Goal: Complete application form

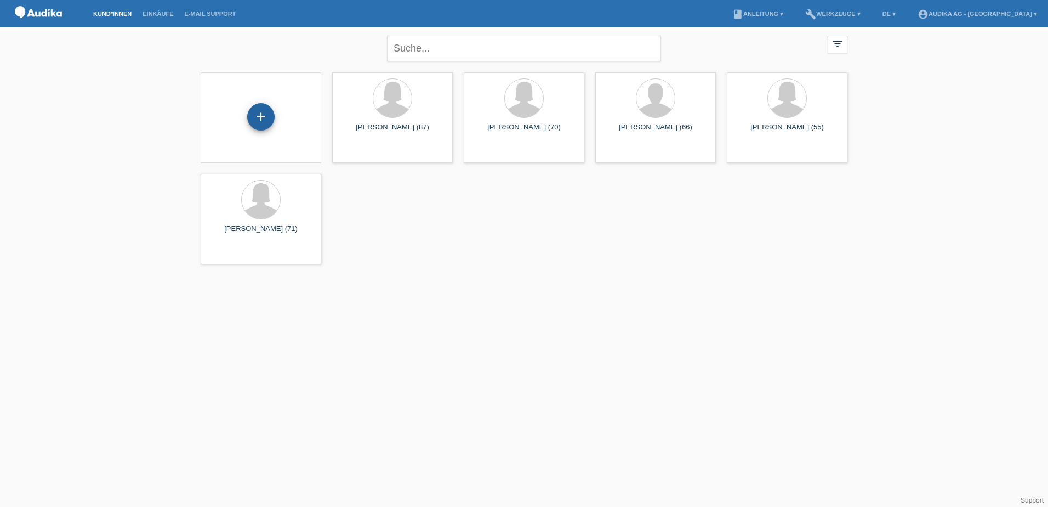
click at [260, 112] on div "+" at bounding box center [260, 116] width 27 height 27
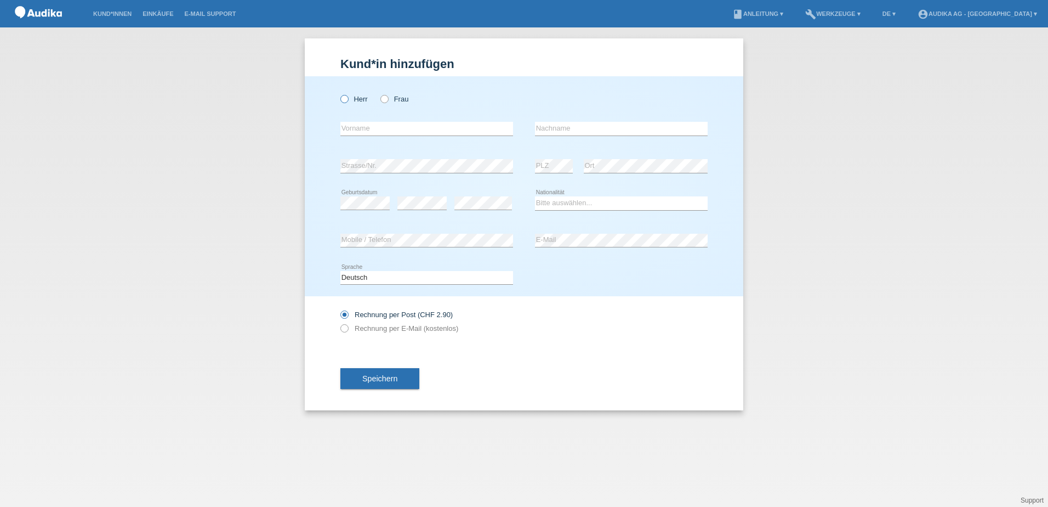
click at [339, 93] on icon at bounding box center [339, 93] width 0 height 0
click at [344, 99] on input "Herr" at bounding box center [344, 98] width 7 height 7
radio input "true"
click at [348, 128] on input "text" at bounding box center [427, 129] width 173 height 14
type input "[PERSON_NAME]"
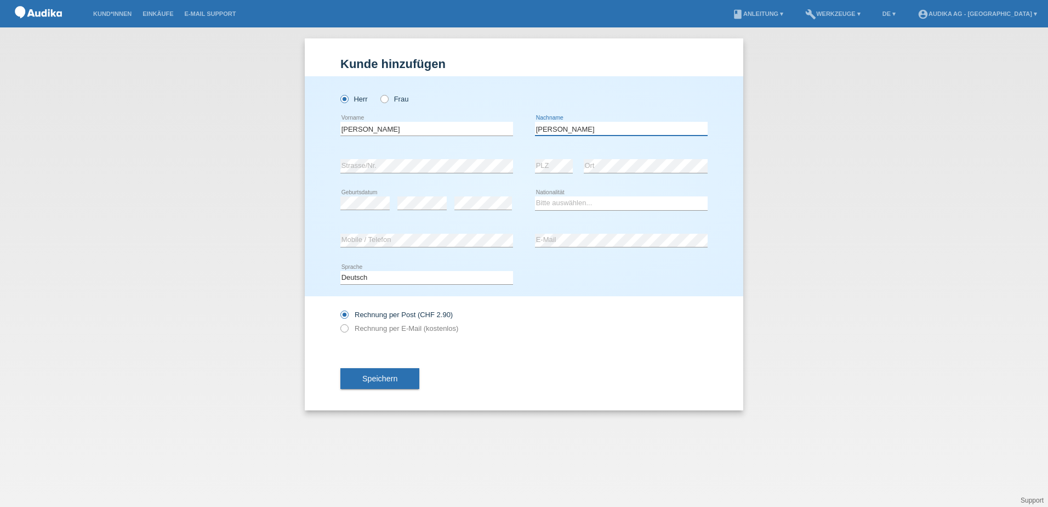
type input "[PERSON_NAME]"
click at [564, 204] on select "Bitte auswählen... Schweiz Deutschland Liechtenstein Österreich ------------ Af…" at bounding box center [621, 202] width 173 height 13
select select "CH"
click at [535, 196] on select "Bitte auswählen... Schweiz Deutschland Liechtenstein Österreich ------------ Af…" at bounding box center [621, 202] width 173 height 13
click at [339, 322] on icon at bounding box center [339, 322] width 0 height 0
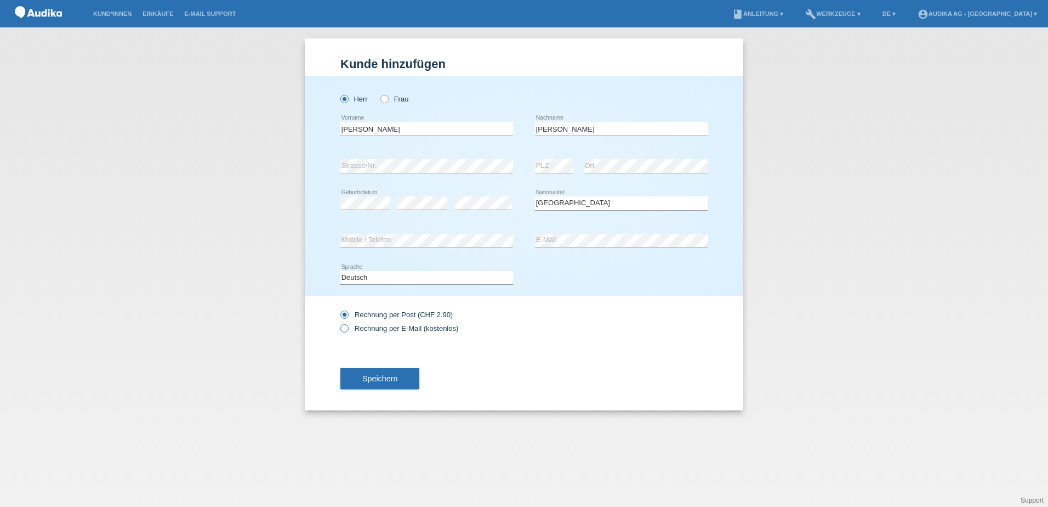
click at [348, 330] on input "Rechnung per E-Mail (kostenlos)" at bounding box center [344, 331] width 7 height 14
radio input "true"
click at [378, 377] on span "Speichern" at bounding box center [379, 378] width 35 height 9
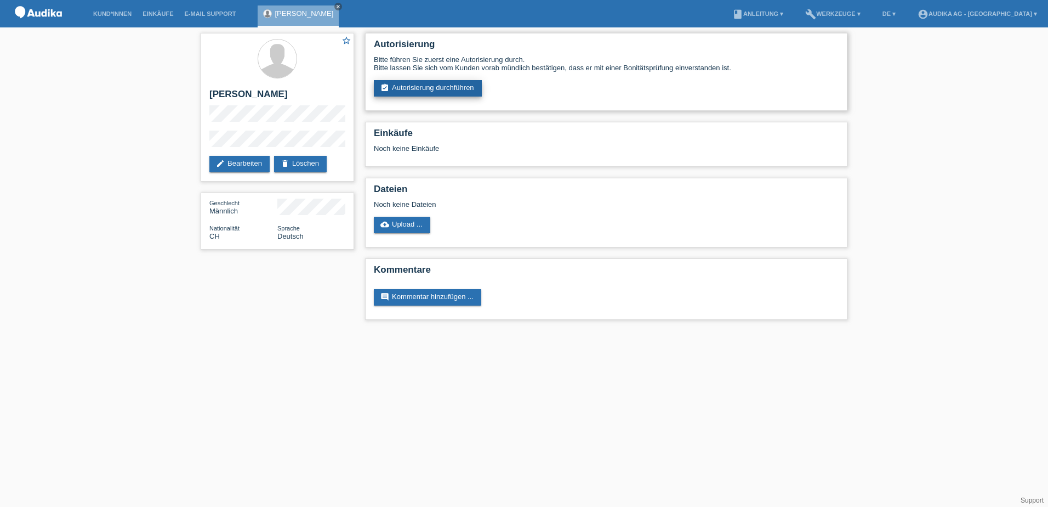
click at [432, 88] on link "assignment_turned_in Autorisierung durchführen" at bounding box center [428, 88] width 108 height 16
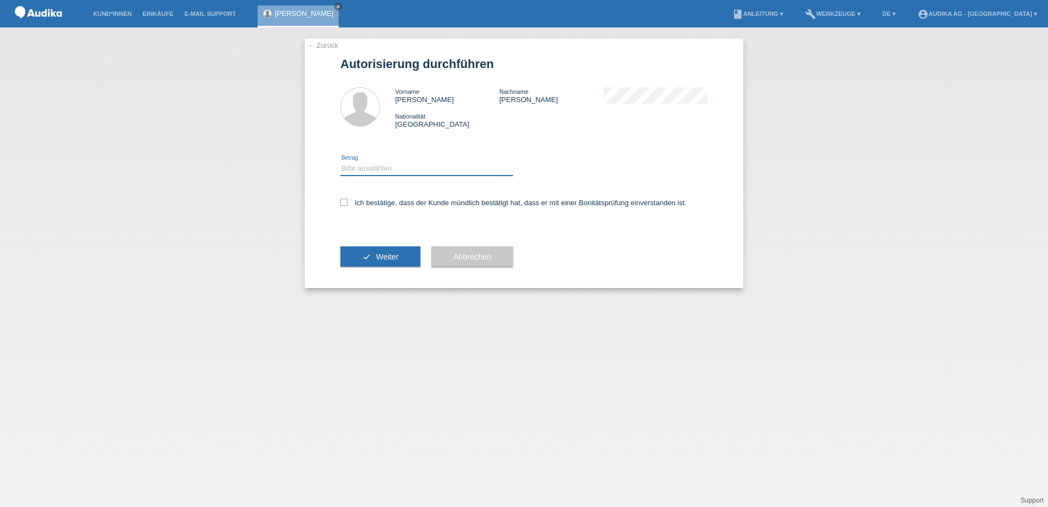
click at [385, 168] on select "Bitte auswählen CHF 1.00 - CHF 499.00 CHF 500.00 - CHF 1'999.00 CHF 2'000.00 - …" at bounding box center [427, 168] width 173 height 13
select select "3"
click at [341, 162] on select "Bitte auswählen CHF 1.00 - CHF 499.00 CHF 500.00 - CHF 1'999.00 CHF 2'000.00 - …" at bounding box center [427, 168] width 173 height 13
click at [347, 200] on icon at bounding box center [344, 201] width 7 height 7
click at [347, 200] on input "Ich bestätige, dass der Kunde mündlich bestätigt hat, dass er mit einer Bonität…" at bounding box center [344, 201] width 7 height 7
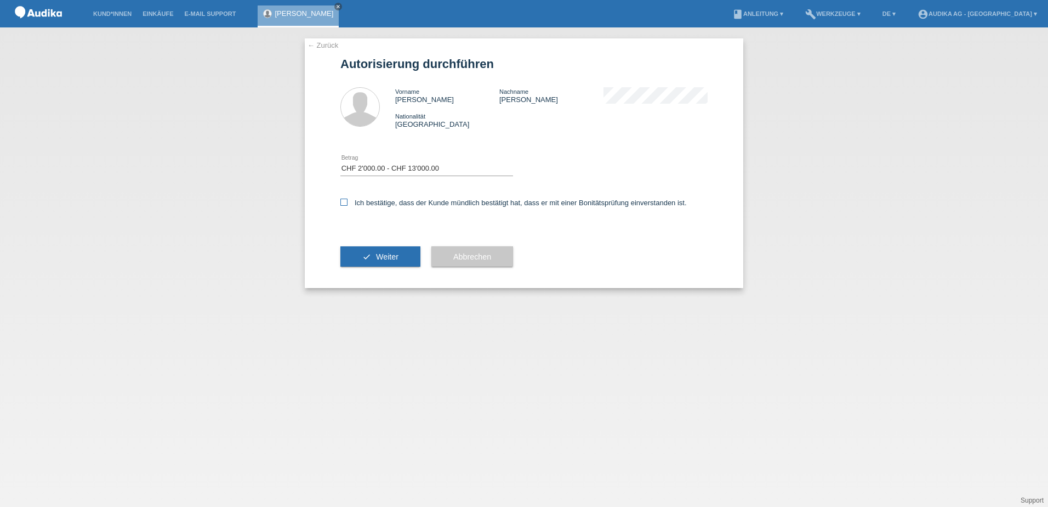
checkbox input "true"
click at [376, 253] on button "check Weiter" at bounding box center [381, 256] width 80 height 21
